Goal: Transaction & Acquisition: Obtain resource

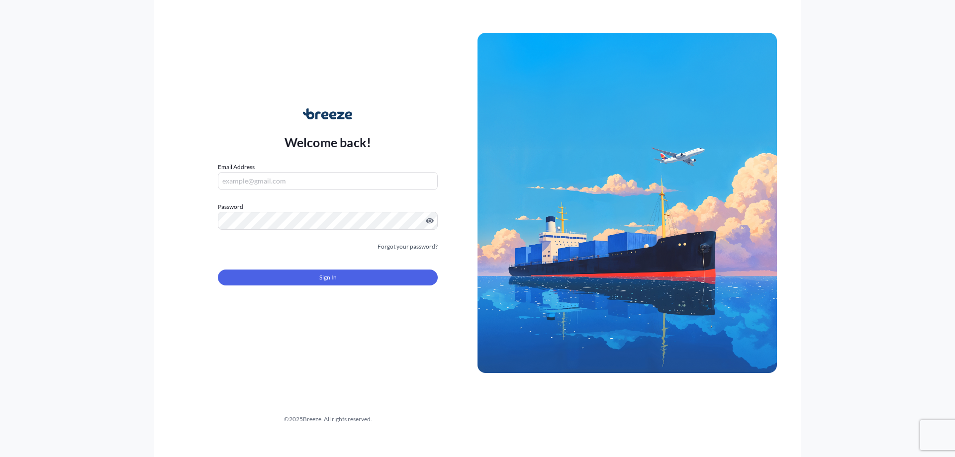
click at [0, 457] on nordpass-portal at bounding box center [0, 457] width 0 height 0
type input "[EMAIL_ADDRESS][DOMAIN_NAME]"
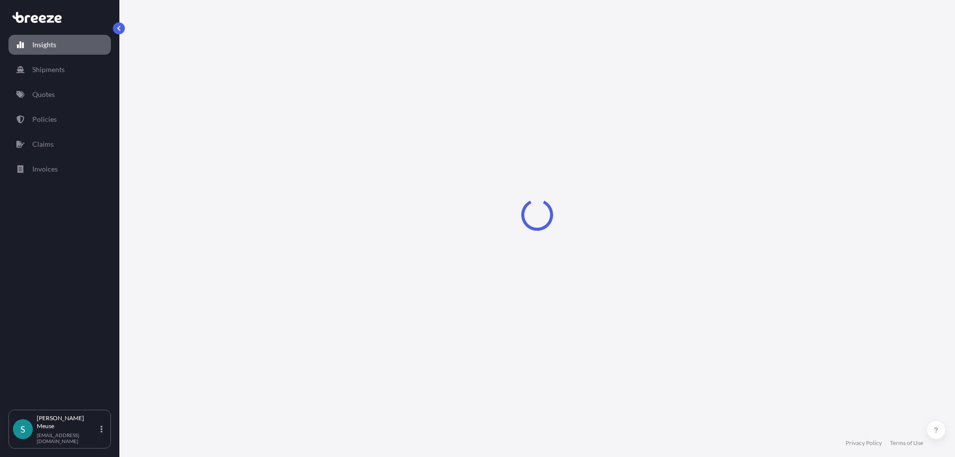
select select "2025"
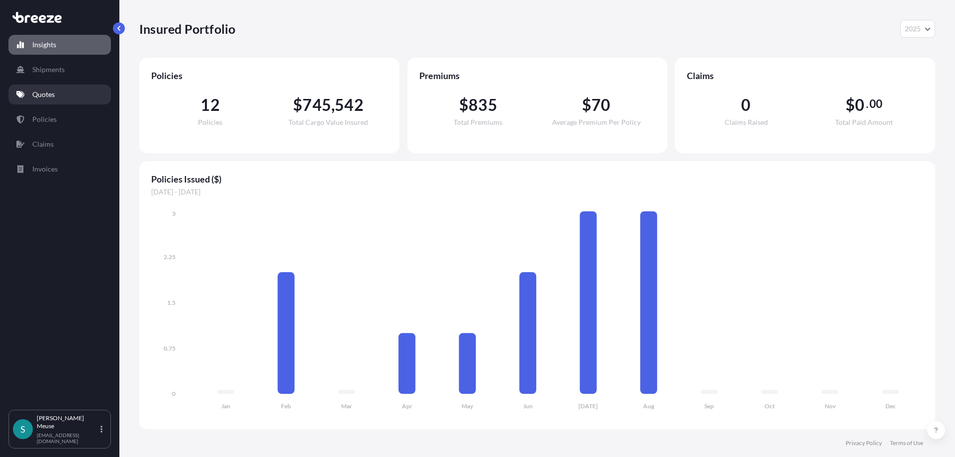
click at [42, 98] on p "Quotes" at bounding box center [43, 95] width 22 height 10
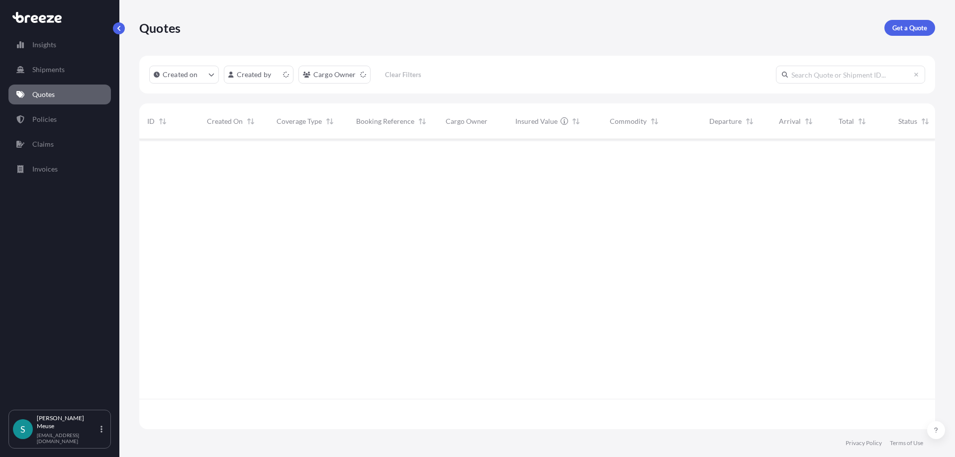
scroll to position [295, 796]
click at [922, 23] on p "Get a Quote" at bounding box center [909, 28] width 35 height 10
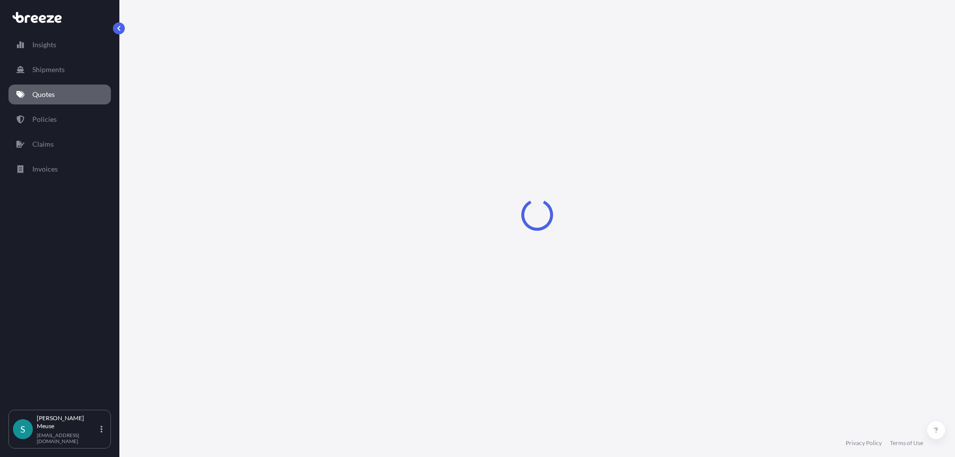
select select "Sea"
select select "1"
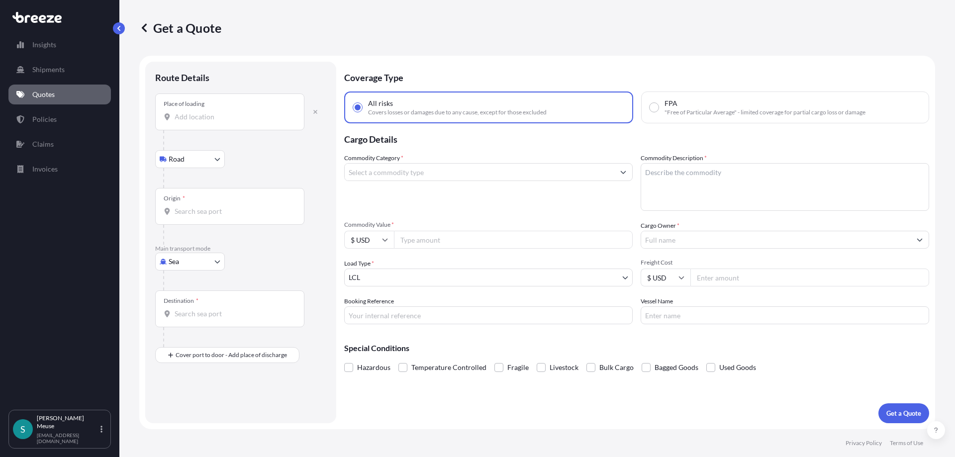
click at [263, 74] on div "Route Details" at bounding box center [240, 83] width 171 height 22
click at [197, 157] on body "Insights Shipments Quotes Policies Claims Invoices S [PERSON_NAME] [EMAIL_ADDRE…" at bounding box center [477, 228] width 955 height 457
click at [218, 264] on body "Insights Shipments Quotes Policies Claims Invoices S [PERSON_NAME] [EMAIL_ADDRE…" at bounding box center [477, 228] width 955 height 457
click at [187, 322] on span "Road" at bounding box center [182, 323] width 16 height 10
select select "Road"
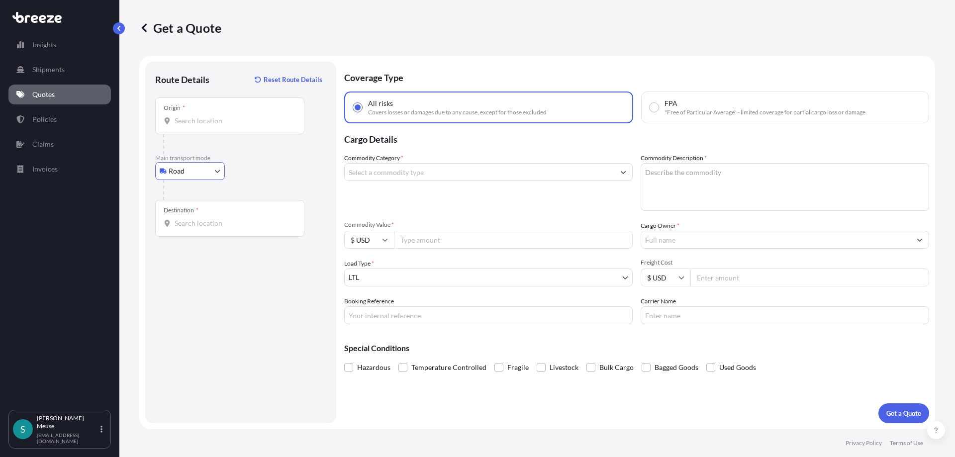
click at [206, 121] on input "Origin *" at bounding box center [233, 121] width 117 height 10
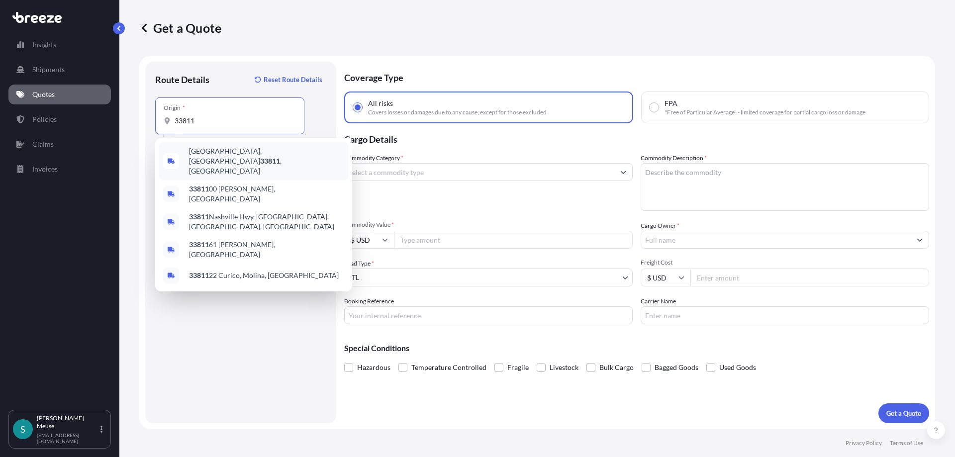
click at [217, 148] on div "[GEOGRAPHIC_DATA] , [GEOGRAPHIC_DATA]" at bounding box center [253, 161] width 189 height 38
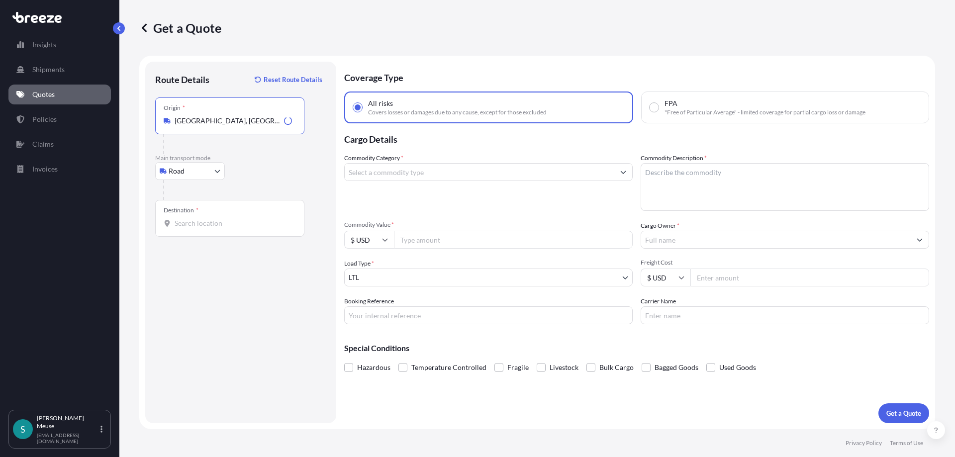
type input "[GEOGRAPHIC_DATA], [GEOGRAPHIC_DATA]"
click at [189, 222] on input "Destination *" at bounding box center [233, 223] width 117 height 10
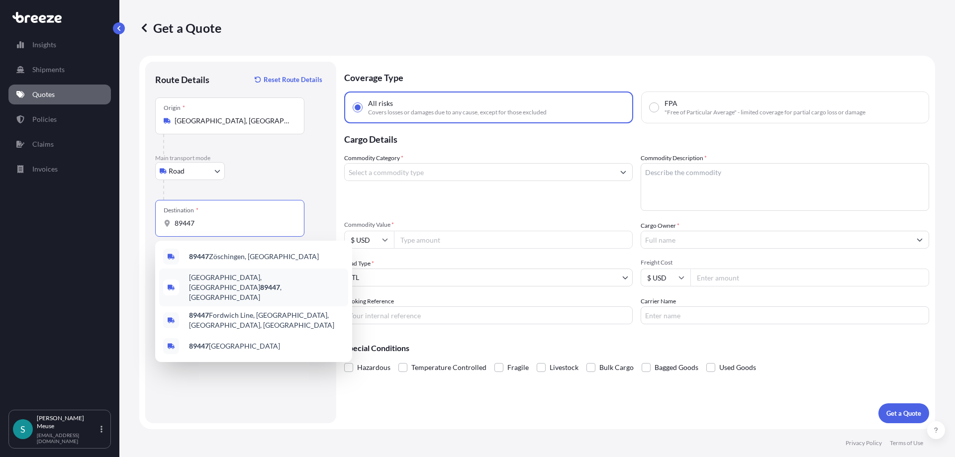
click at [215, 283] on span "[GEOGRAPHIC_DATA] , [GEOGRAPHIC_DATA]" at bounding box center [266, 288] width 155 height 30
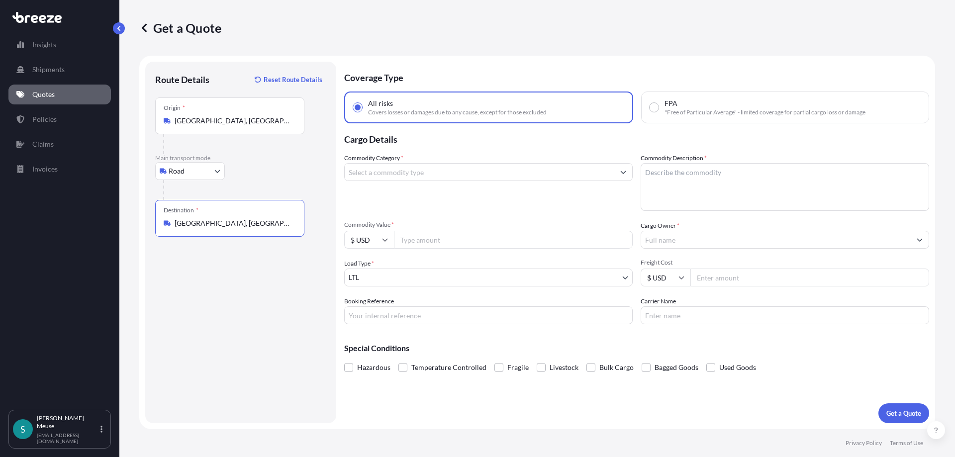
type input "[GEOGRAPHIC_DATA], [GEOGRAPHIC_DATA]"
click at [443, 175] on input "Commodity Category *" at bounding box center [480, 172] width 270 height 18
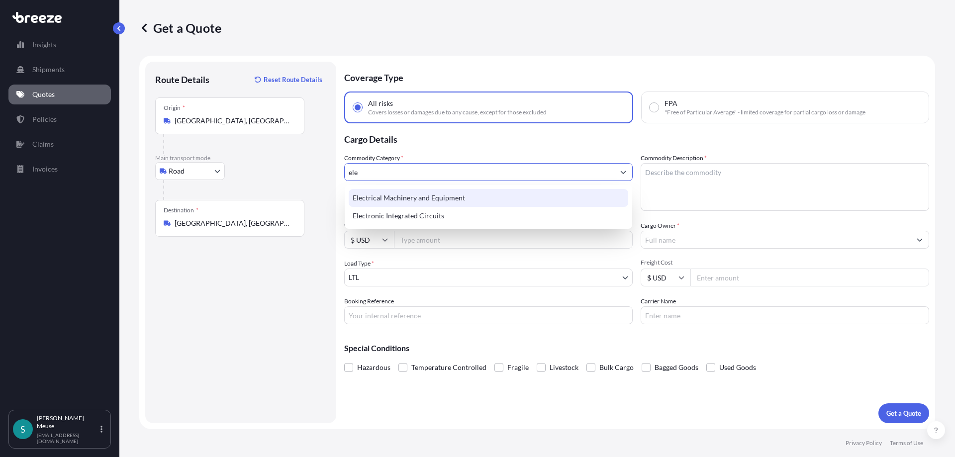
click at [423, 200] on div "Electrical Machinery and Equipment" at bounding box center [489, 198] width 280 height 18
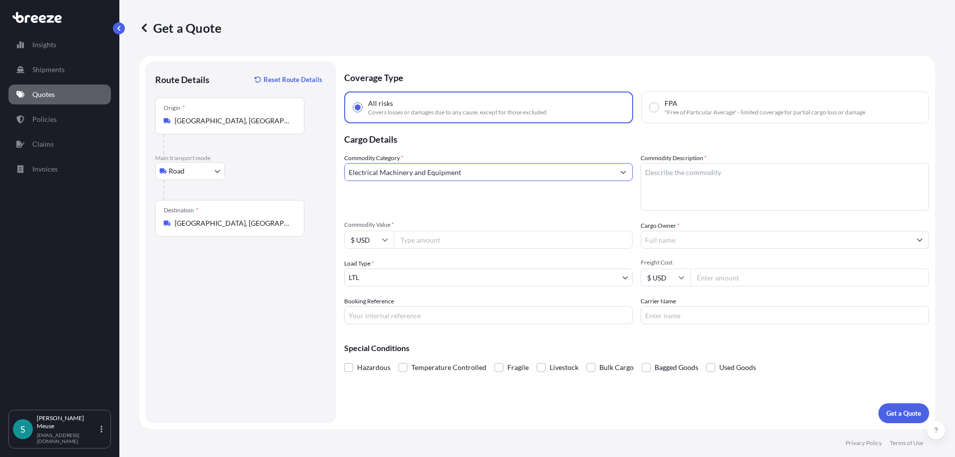
type input "Electrical Machinery and Equipment"
click at [668, 243] on input "Cargo Owner *" at bounding box center [776, 240] width 270 height 18
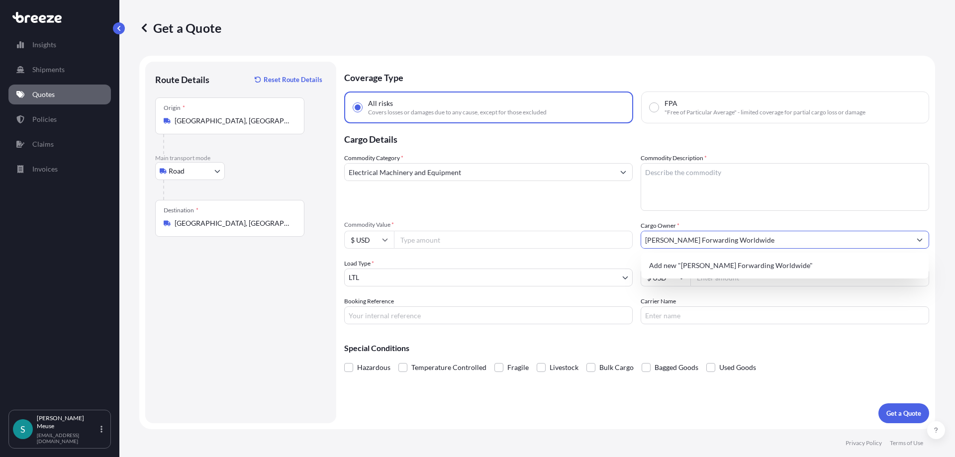
type input "[PERSON_NAME] Forwarding Worldwide"
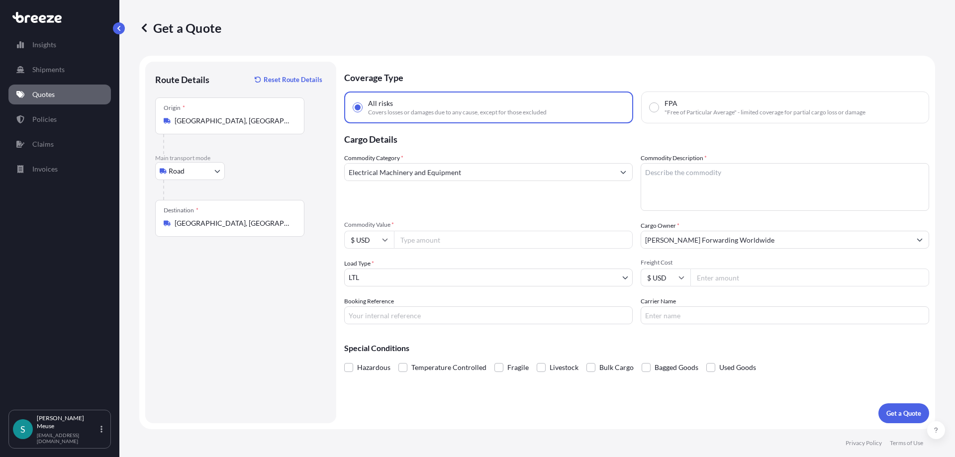
click at [730, 277] on input "Freight Cost" at bounding box center [809, 278] width 239 height 18
type input "8"
type input "5700"
click at [425, 237] on input "Commodity Value *" at bounding box center [513, 240] width 239 height 18
type input "150000"
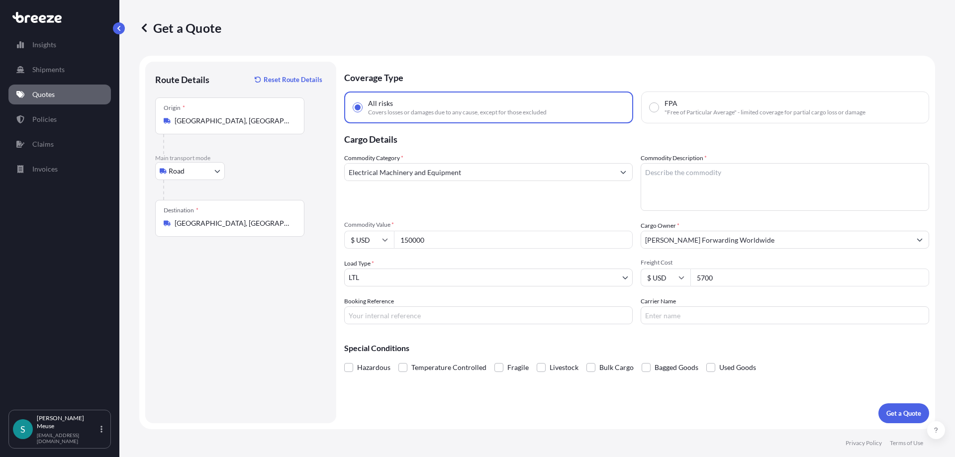
click at [670, 204] on textarea "Commodity Description *" at bounding box center [785, 187] width 289 height 48
paste textarea "electrical enclosures and instrumentations/sensors"
click at [711, 202] on textarea "electrical enclosures and instrumentations/sensors" at bounding box center [785, 187] width 289 height 48
type textarea "electrical enclosures and instrumentations/sensors"
click at [901, 411] on p "Get a Quote" at bounding box center [903, 413] width 35 height 10
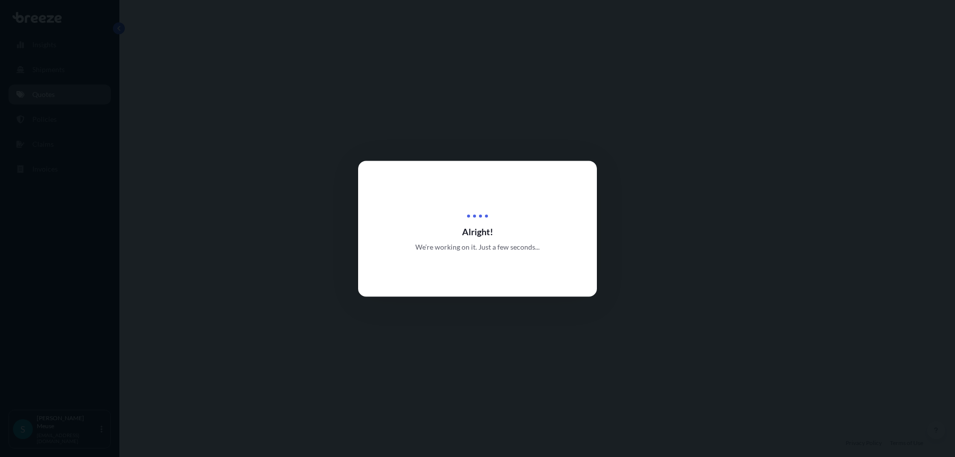
select select "Road"
select select "1"
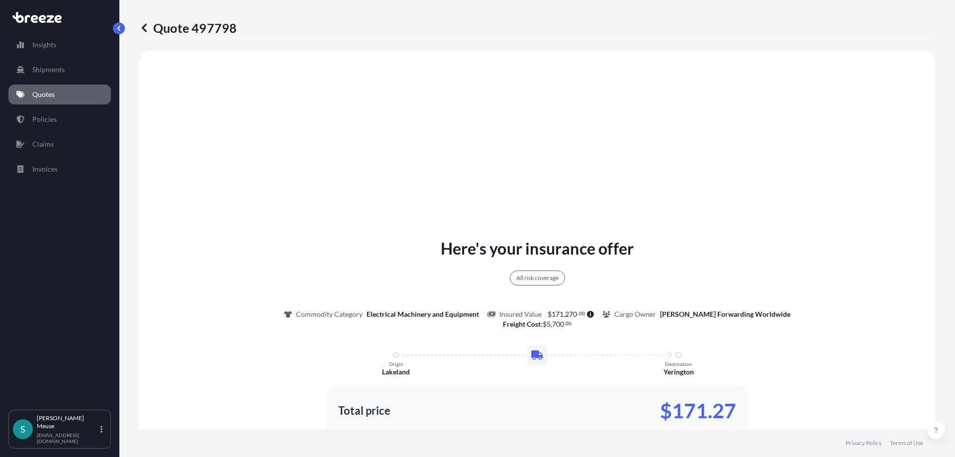
scroll to position [361, 0]
